Goal: Task Accomplishment & Management: Use online tool/utility

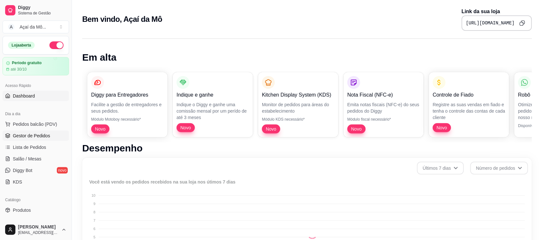
click at [48, 135] on span "Gestor de Pedidos" at bounding box center [31, 136] width 37 height 6
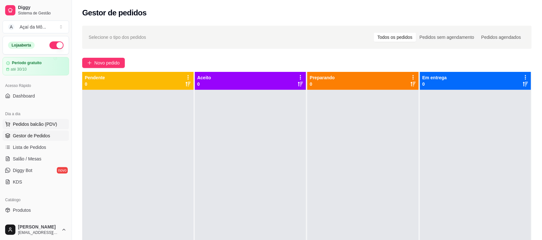
click at [43, 124] on span "Pedidos balcão (PDV)" at bounding box center [35, 124] width 44 height 6
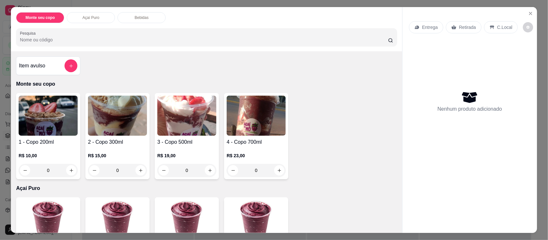
click at [192, 126] on img at bounding box center [186, 116] width 59 height 40
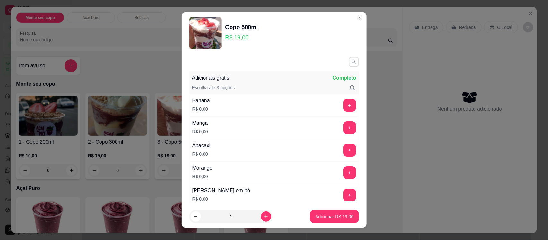
click at [352, 61] on icon "button" at bounding box center [354, 62] width 4 height 4
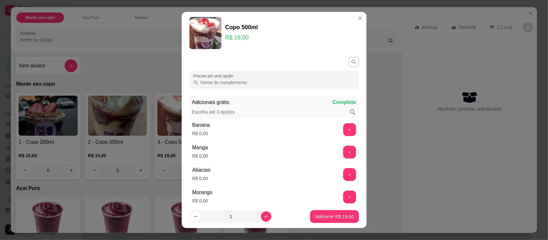
click at [330, 79] on input "Procure por uma opção" at bounding box center [277, 82] width 156 height 6
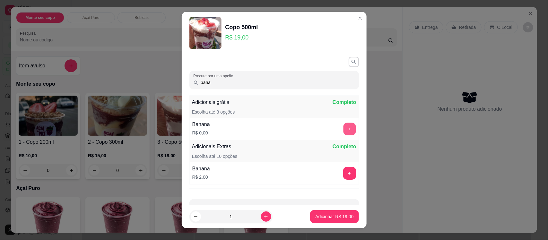
click at [343, 129] on button "+" at bounding box center [349, 129] width 13 height 13
click at [329, 81] on input "bana" at bounding box center [277, 82] width 156 height 6
drag, startPoint x: 329, startPoint y: 81, endPoint x: 198, endPoint y: 80, distance: 131.1
click at [199, 80] on input "bana" at bounding box center [277, 82] width 156 height 6
type input "conf"
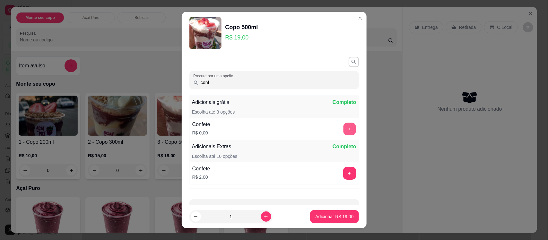
click at [343, 124] on button "+" at bounding box center [349, 129] width 13 height 13
drag, startPoint x: 312, startPoint y: 84, endPoint x: 173, endPoint y: 79, distance: 139.2
click at [173, 79] on div "Copo 500ml R$ 19,00 Procure por uma opção conf Adicionais grátis Completo Escol…" at bounding box center [274, 120] width 548 height 240
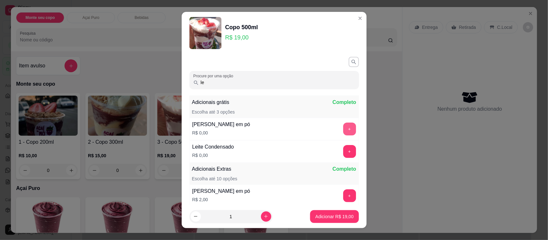
type input "le"
click at [343, 131] on button "+" at bounding box center [349, 129] width 13 height 13
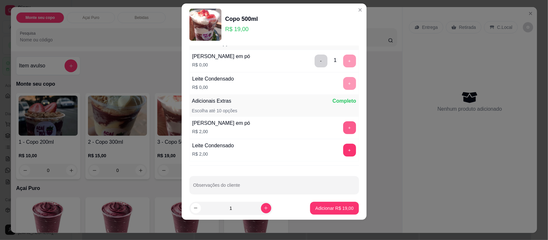
scroll to position [67, 0]
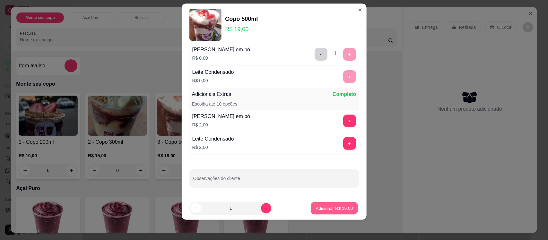
click at [322, 208] on p "Adicionar R$ 19,00" at bounding box center [334, 208] width 37 height 6
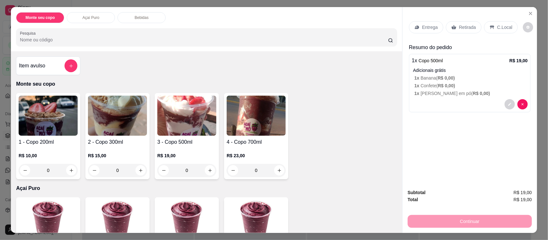
click at [177, 130] on img at bounding box center [186, 116] width 59 height 40
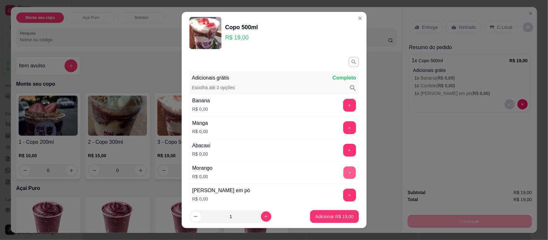
click at [343, 169] on button "+" at bounding box center [349, 173] width 13 height 13
click at [343, 198] on button "+" at bounding box center [349, 195] width 13 height 13
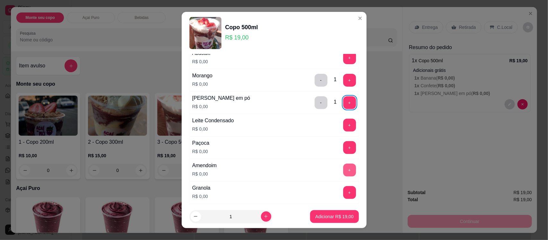
scroll to position [112, 0]
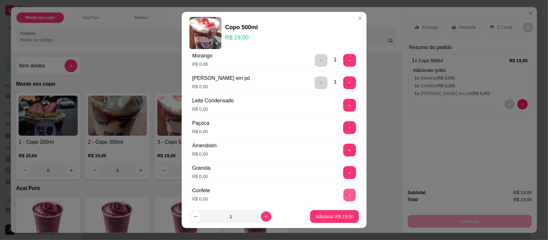
click at [343, 198] on button "+" at bounding box center [349, 195] width 13 height 13
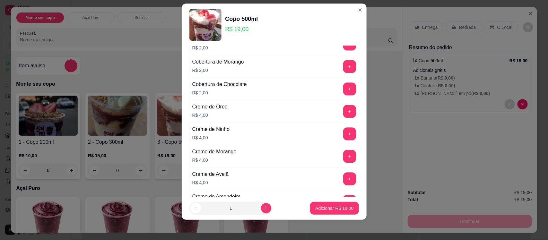
scroll to position [766, 0]
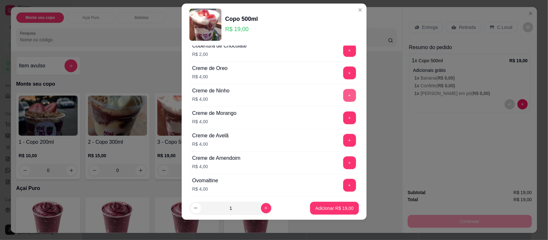
click at [343, 101] on button "+" at bounding box center [349, 95] width 13 height 13
click at [320, 209] on p "Adicionar R$ 23,00" at bounding box center [334, 208] width 37 height 6
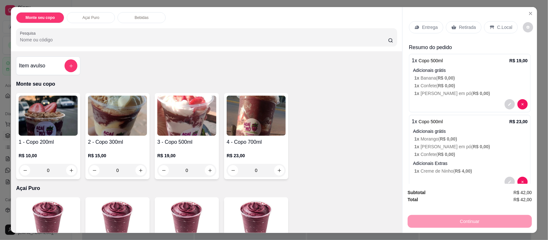
click at [175, 153] on p "R$ 19,00" at bounding box center [186, 156] width 59 height 6
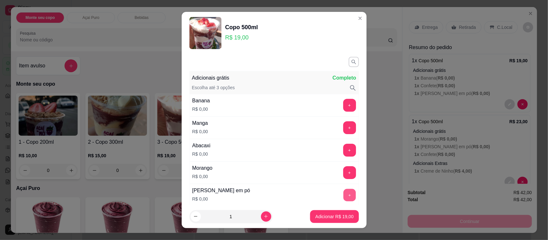
click at [343, 196] on button "+" at bounding box center [349, 195] width 13 height 13
click at [343, 110] on button "+" at bounding box center [349, 105] width 13 height 13
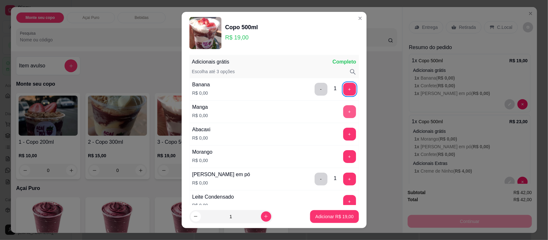
scroll to position [32, 0]
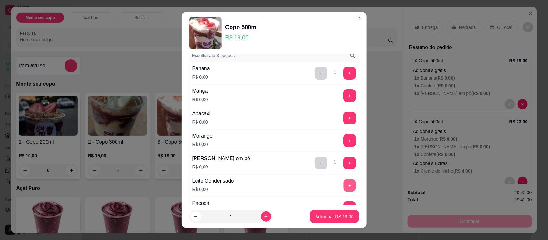
click at [343, 184] on button "+" at bounding box center [349, 186] width 13 height 13
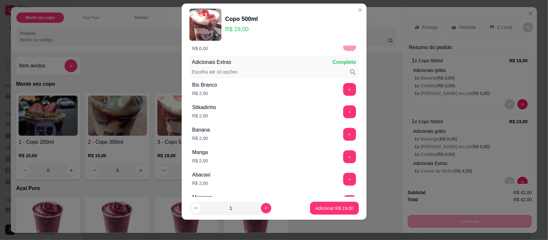
scroll to position [379, 0]
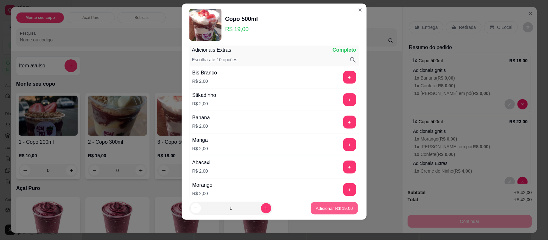
click at [329, 205] on button "Adicionar R$ 19,00" at bounding box center [334, 208] width 47 height 13
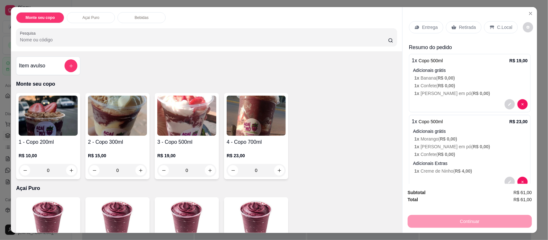
click at [113, 123] on img at bounding box center [117, 116] width 59 height 40
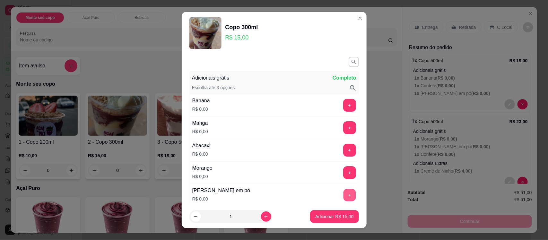
click at [343, 200] on button "+" at bounding box center [349, 195] width 13 height 13
click at [343, 129] on button "+" at bounding box center [349, 128] width 13 height 13
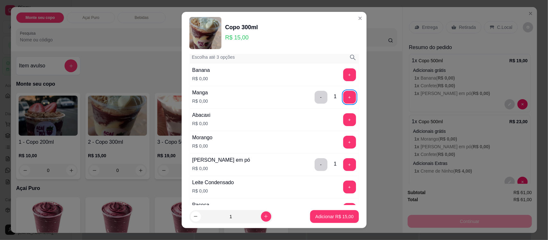
scroll to position [32, 0]
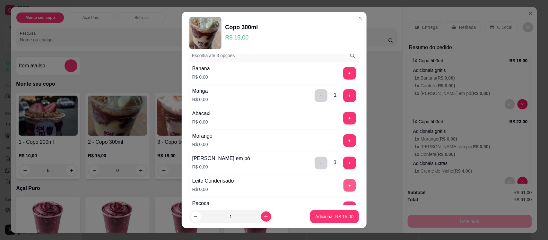
click at [343, 185] on button "+" at bounding box center [349, 186] width 13 height 13
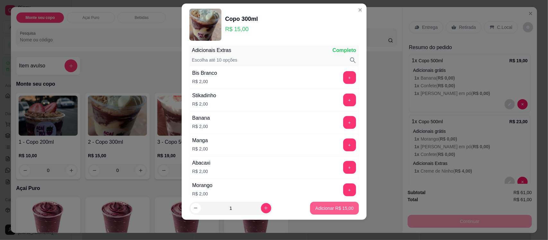
scroll to position [379, 0]
click at [338, 209] on p "Adicionar R$ 15,00" at bounding box center [334, 208] width 37 height 6
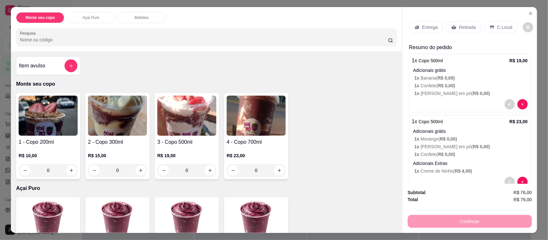
click at [54, 122] on img at bounding box center [48, 116] width 59 height 40
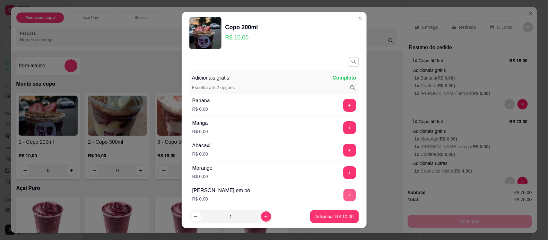
click at [343, 193] on button "+" at bounding box center [349, 195] width 13 height 13
click at [343, 147] on button "+" at bounding box center [349, 150] width 13 height 13
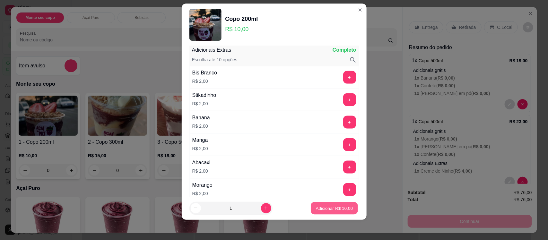
click at [335, 207] on p "Adicionar R$ 10,00" at bounding box center [334, 208] width 37 height 6
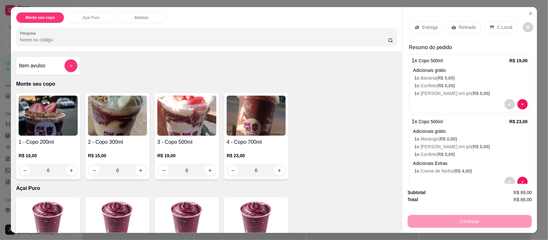
click at [428, 22] on div "Entrega" at bounding box center [426, 27] width 34 height 12
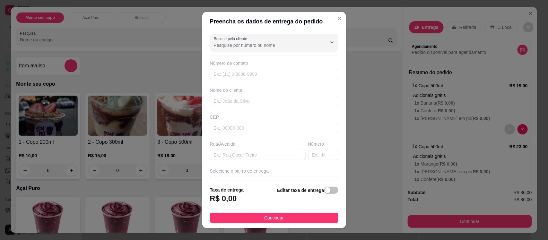
scroll to position [49, 0]
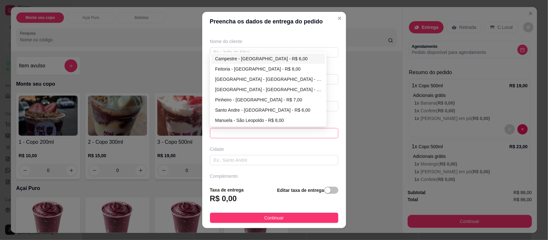
click at [299, 137] on span at bounding box center [274, 134] width 121 height 10
click at [278, 69] on div "Feitoria - São Leopoldo - R$ 8,00" at bounding box center [268, 69] width 106 height 7
type input "São Leopoldo"
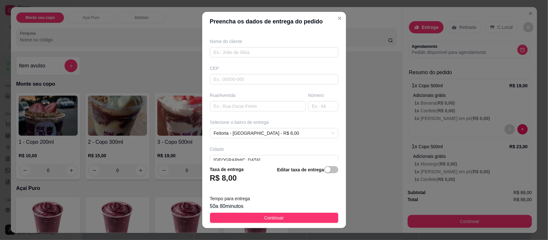
scroll to position [87, 0]
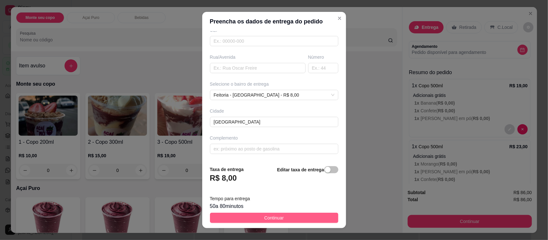
click at [299, 217] on button "Continuar" at bounding box center [274, 218] width 129 height 10
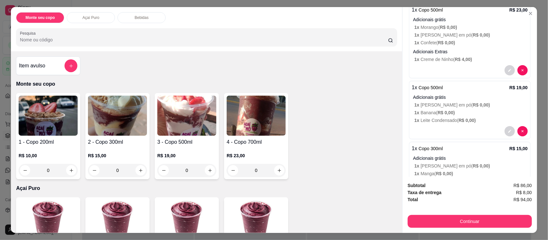
scroll to position [265, 0]
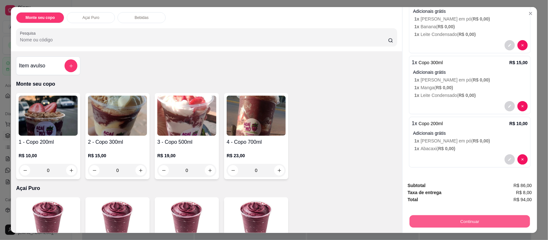
click at [439, 219] on button "Continuar" at bounding box center [470, 221] width 120 height 13
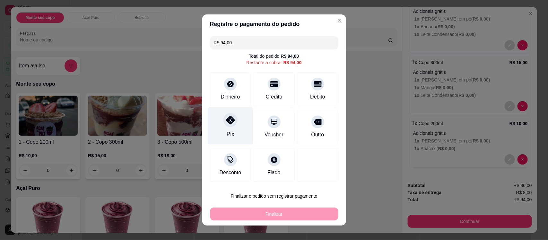
click at [227, 116] on div at bounding box center [231, 120] width 14 height 14
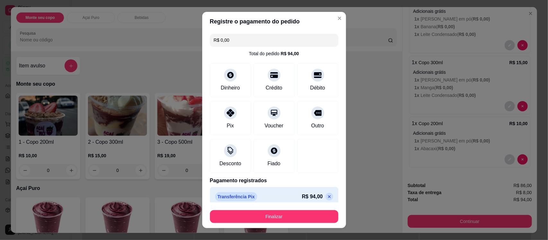
click at [267, 224] on footer "Finalizar" at bounding box center [274, 216] width 144 height 26
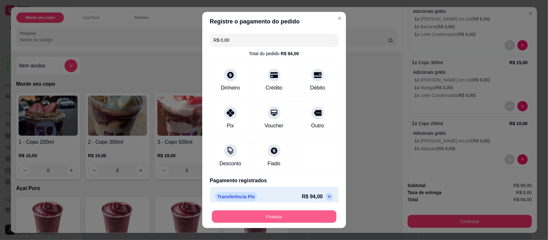
click at [281, 214] on button "Finalizar" at bounding box center [274, 216] width 125 height 13
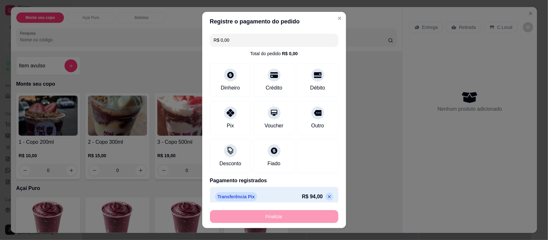
type input "-R$ 94,00"
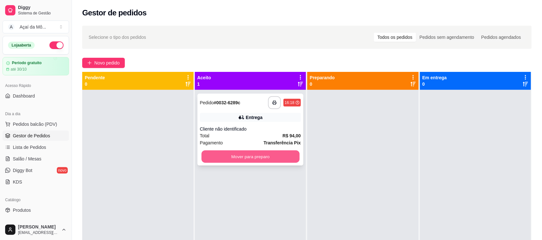
click at [235, 156] on button "Mover para preparo" at bounding box center [250, 157] width 98 height 13
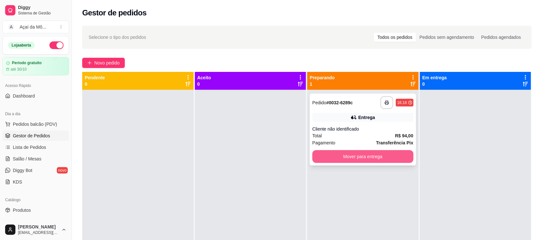
click at [362, 159] on button "Mover para entrega" at bounding box center [363, 156] width 101 height 13
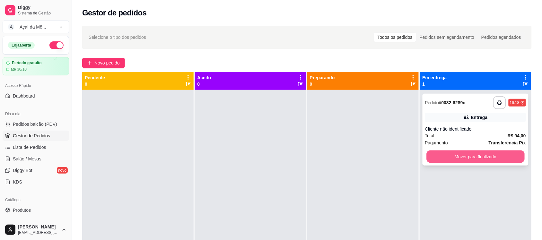
click at [436, 157] on button "Mover para finalizado" at bounding box center [476, 157] width 98 height 13
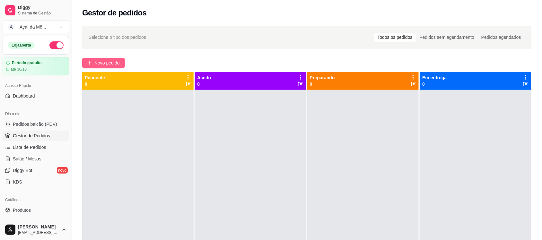
click at [103, 65] on span "Novo pedido" at bounding box center [106, 62] width 25 height 7
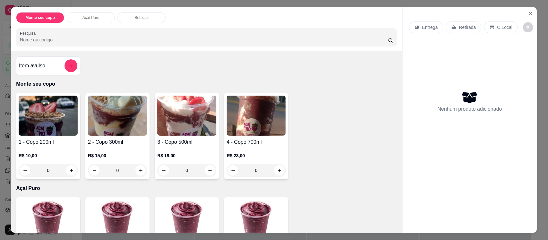
click at [56, 120] on img at bounding box center [48, 116] width 59 height 40
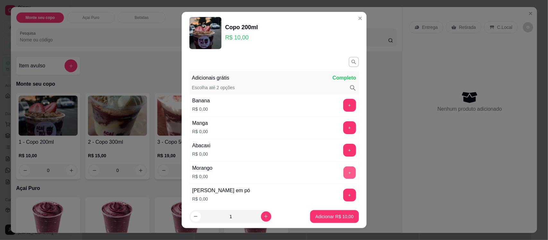
click at [343, 175] on button "+" at bounding box center [349, 173] width 13 height 13
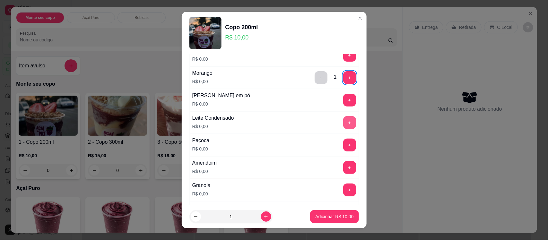
scroll to position [96, 0]
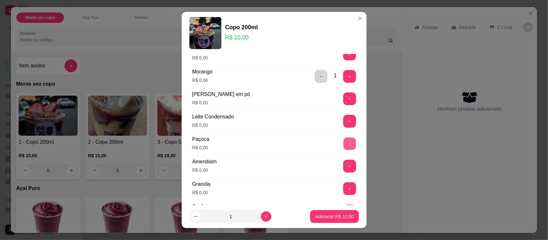
click at [343, 145] on button "+" at bounding box center [349, 144] width 13 height 13
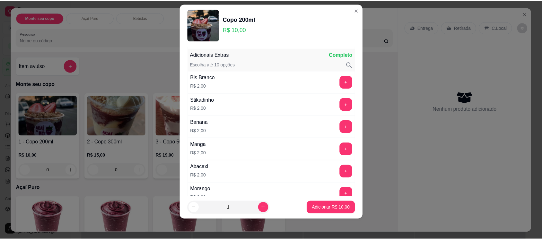
scroll to position [379, 0]
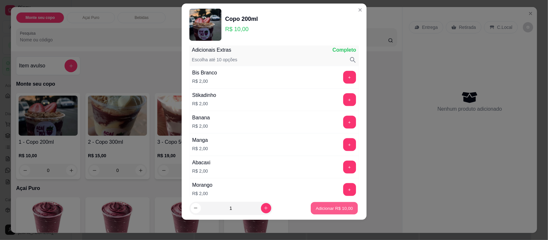
click at [314, 213] on button "Adicionar R$ 10,00" at bounding box center [334, 208] width 47 height 13
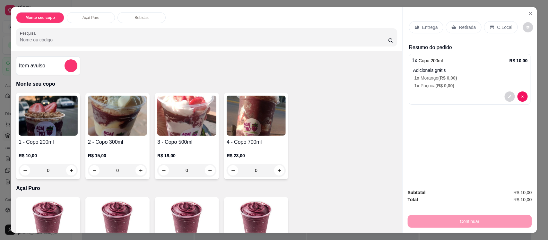
click at [490, 29] on icon at bounding box center [492, 27] width 5 height 5
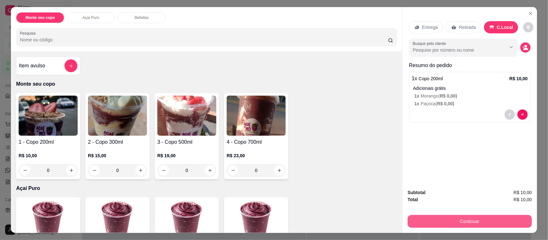
click at [463, 218] on button "Continuar" at bounding box center [470, 221] width 124 height 13
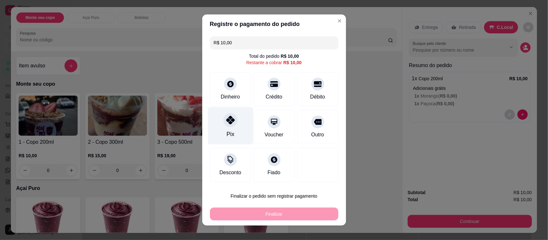
click at [230, 126] on div at bounding box center [231, 120] width 14 height 14
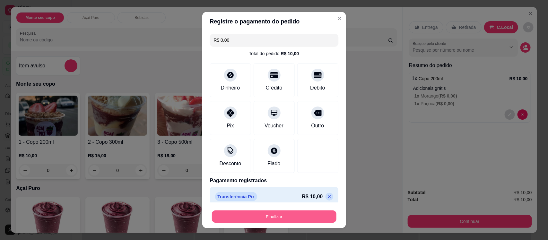
click at [283, 213] on button "Finalizar" at bounding box center [274, 216] width 125 height 13
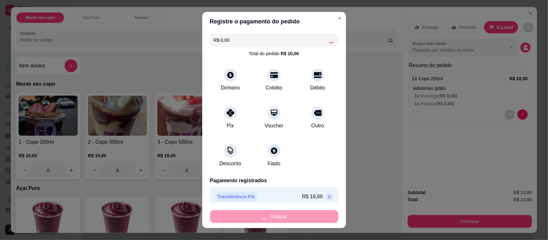
type input "-R$ 10,00"
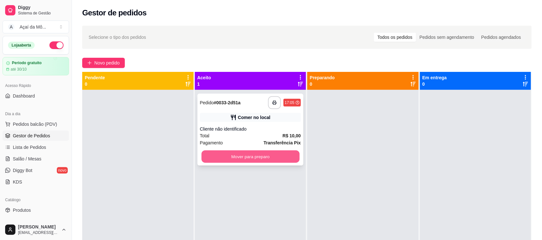
click at [260, 158] on button "Mover para preparo" at bounding box center [250, 157] width 98 height 13
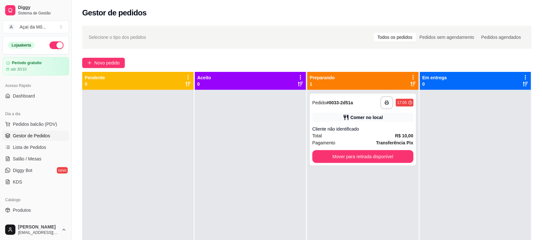
click at [260, 158] on div at bounding box center [250, 210] width 111 height 240
click at [341, 155] on button "Mover para retirada disponível" at bounding box center [363, 156] width 101 height 13
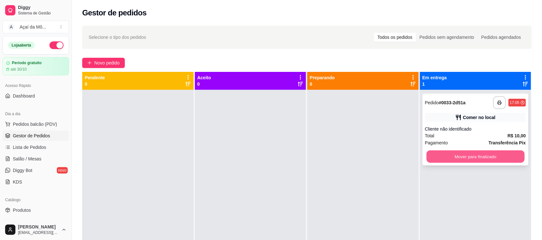
click at [467, 153] on button "Mover para finalizado" at bounding box center [476, 157] width 98 height 13
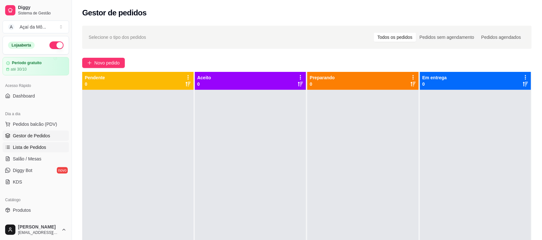
click at [28, 146] on span "Lista de Pedidos" at bounding box center [29, 147] width 33 height 6
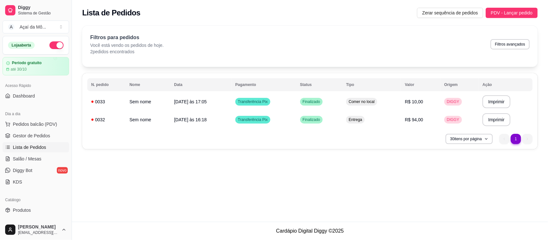
click at [28, 146] on span "Lista de Pedidos" at bounding box center [29, 147] width 33 height 6
click at [24, 140] on link "Gestor de Pedidos" at bounding box center [36, 136] width 66 height 10
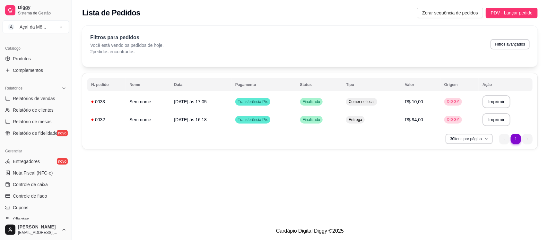
scroll to position [161, 0]
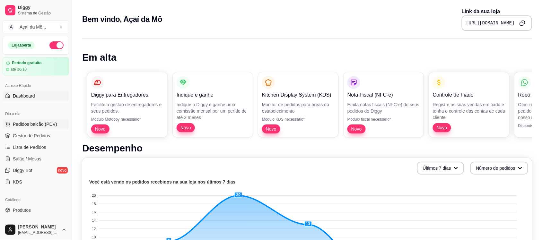
click at [33, 128] on button "Pedidos balcão (PDV)" at bounding box center [36, 124] width 66 height 10
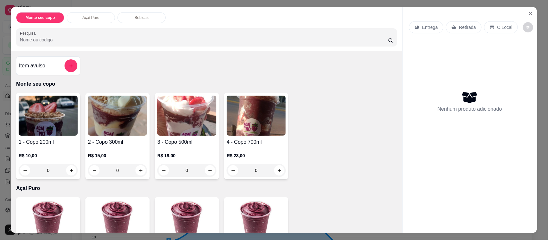
click at [36, 132] on img at bounding box center [48, 116] width 59 height 40
click at [528, 12] on icon "Close" at bounding box center [530, 13] width 5 height 5
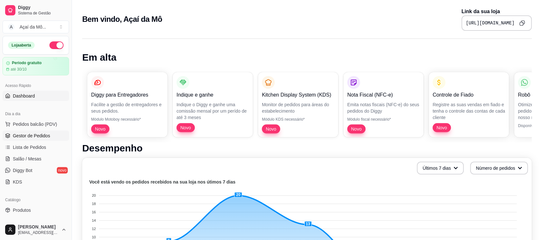
click at [42, 139] on ul "Pedidos balcão (PDV) Gestor de Pedidos Lista de Pedidos Salão / Mesas Diggy Bot…" at bounding box center [36, 153] width 66 height 68
click at [42, 138] on span "Gestor de Pedidos" at bounding box center [31, 136] width 37 height 6
